Goal: Register for event/course

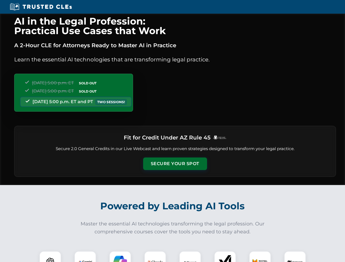
click at [175, 164] on button "Secure Your Spot" at bounding box center [175, 163] width 64 height 13
click at [50, 256] on img at bounding box center [50, 262] width 16 height 16
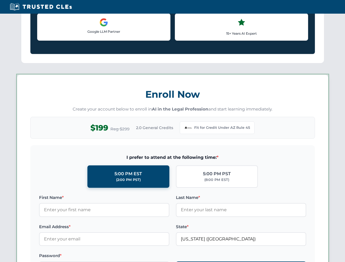
click at [120, 256] on label "Password *" at bounding box center [104, 255] width 130 height 7
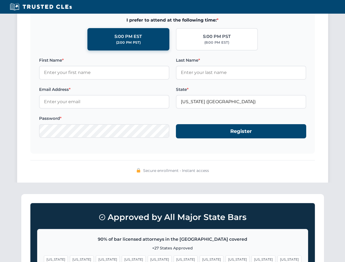
click at [251, 256] on span "[US_STATE]" at bounding box center [263, 259] width 24 height 8
